Goal: Check status

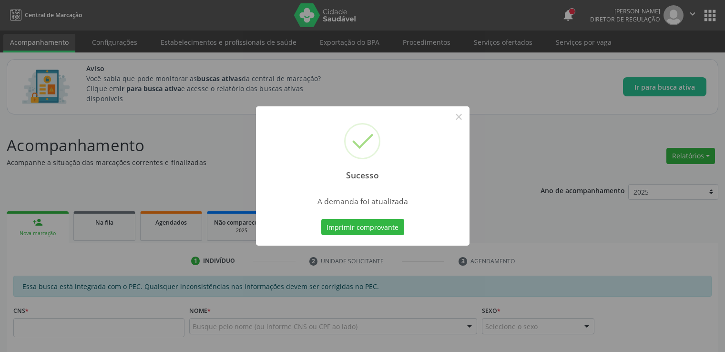
scroll to position [261, 0]
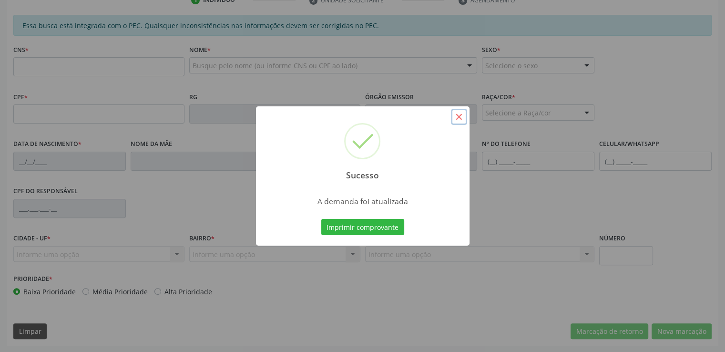
click at [459, 118] on button "×" at bounding box center [459, 117] width 16 height 16
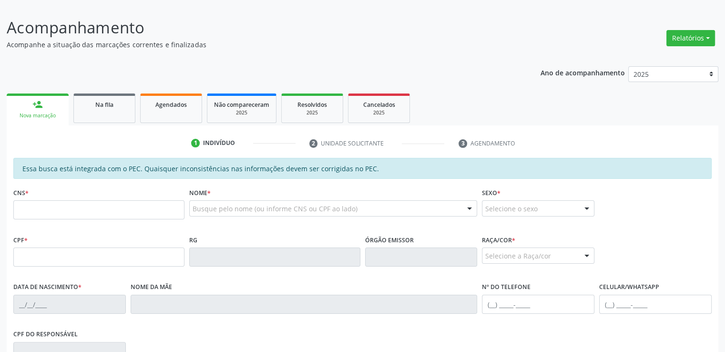
click at [94, 109] on link "Na fila" at bounding box center [104, 108] width 62 height 30
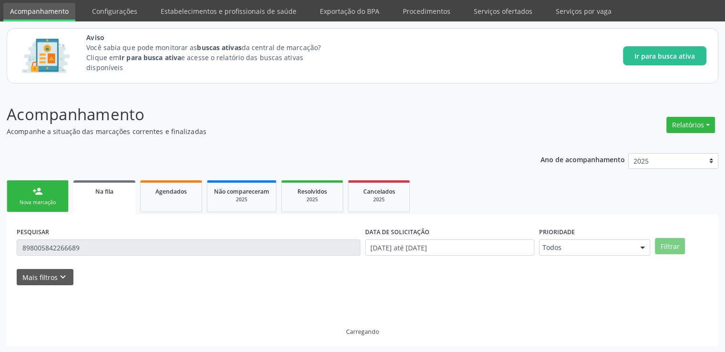
scroll to position [8, 0]
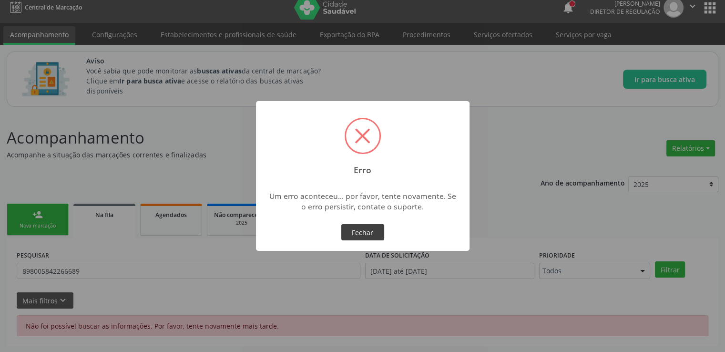
click at [365, 230] on button "Fechar" at bounding box center [362, 232] width 43 height 16
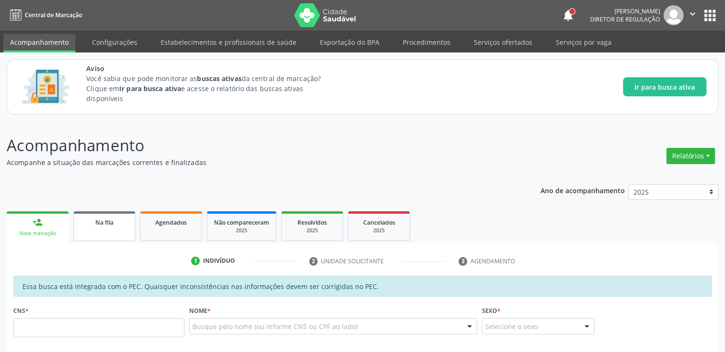
click at [93, 226] on link "Na fila" at bounding box center [104, 226] width 62 height 30
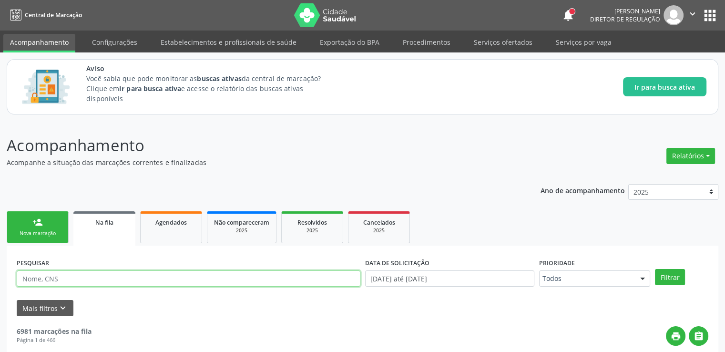
click at [167, 279] on input "text" at bounding box center [189, 278] width 344 height 16
paste input "700704900191777"
type input "700704900191777"
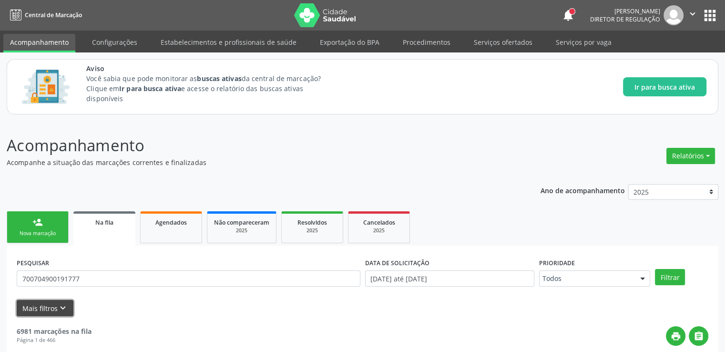
click at [55, 309] on button "Mais filtros keyboard_arrow_down" at bounding box center [45, 308] width 57 height 17
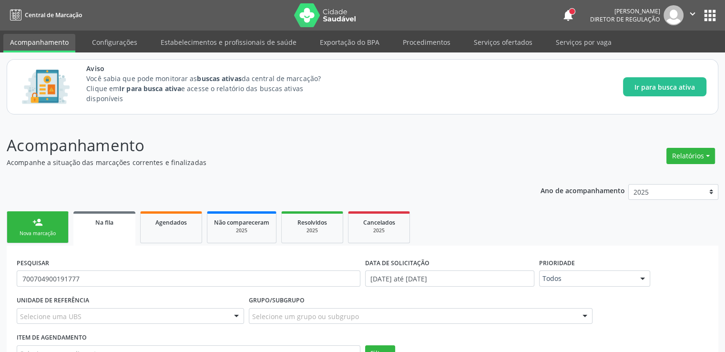
click at [206, 259] on div "PESQUISAR 700704900191777" at bounding box center [188, 274] width 349 height 37
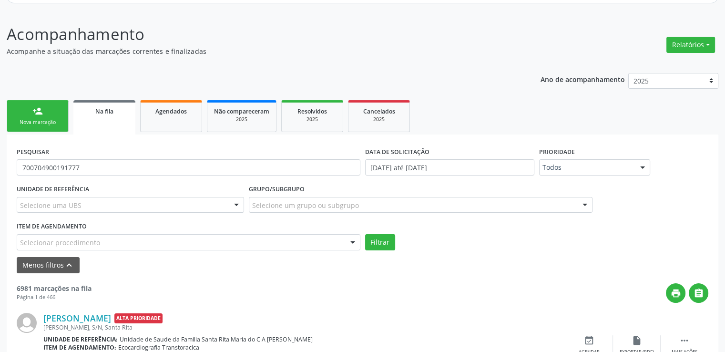
scroll to position [286, 0]
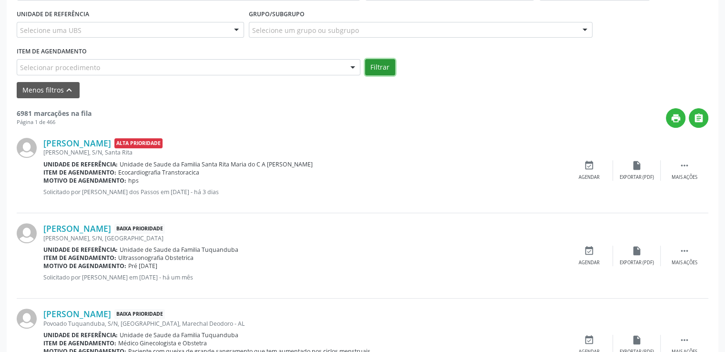
click at [373, 66] on button "Filtrar" at bounding box center [380, 67] width 30 height 16
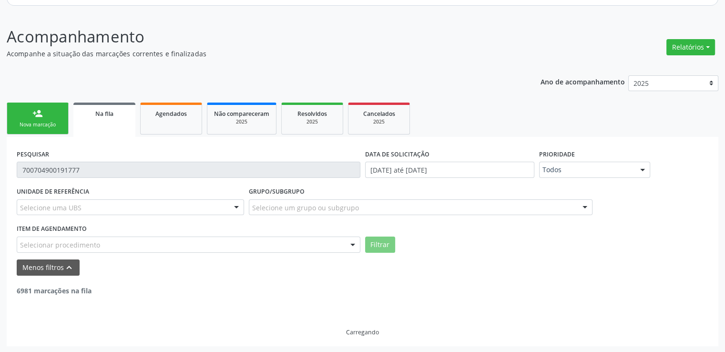
scroll to position [78, 0]
